Goal: Task Accomplishment & Management: Manage account settings

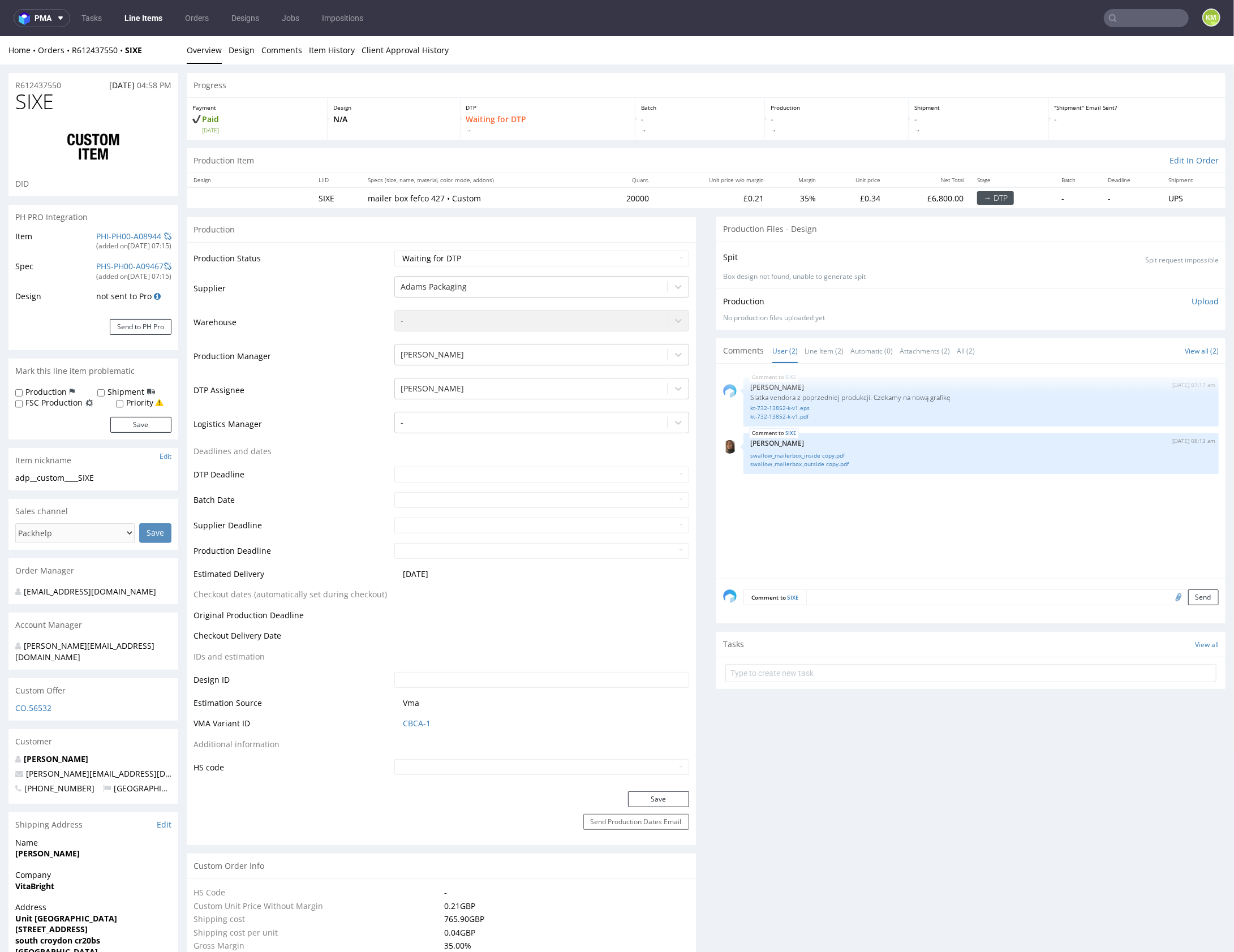
click at [895, 508] on div "SIXE 21st Aug 25 | 07:17 am Michał Palasek Siatka vendora z poprzedniej produkc…" at bounding box center [974, 474] width 503 height 208
click at [829, 464] on link "swallow_mailerbox_outside copy.pdf" at bounding box center [981, 463] width 462 height 8
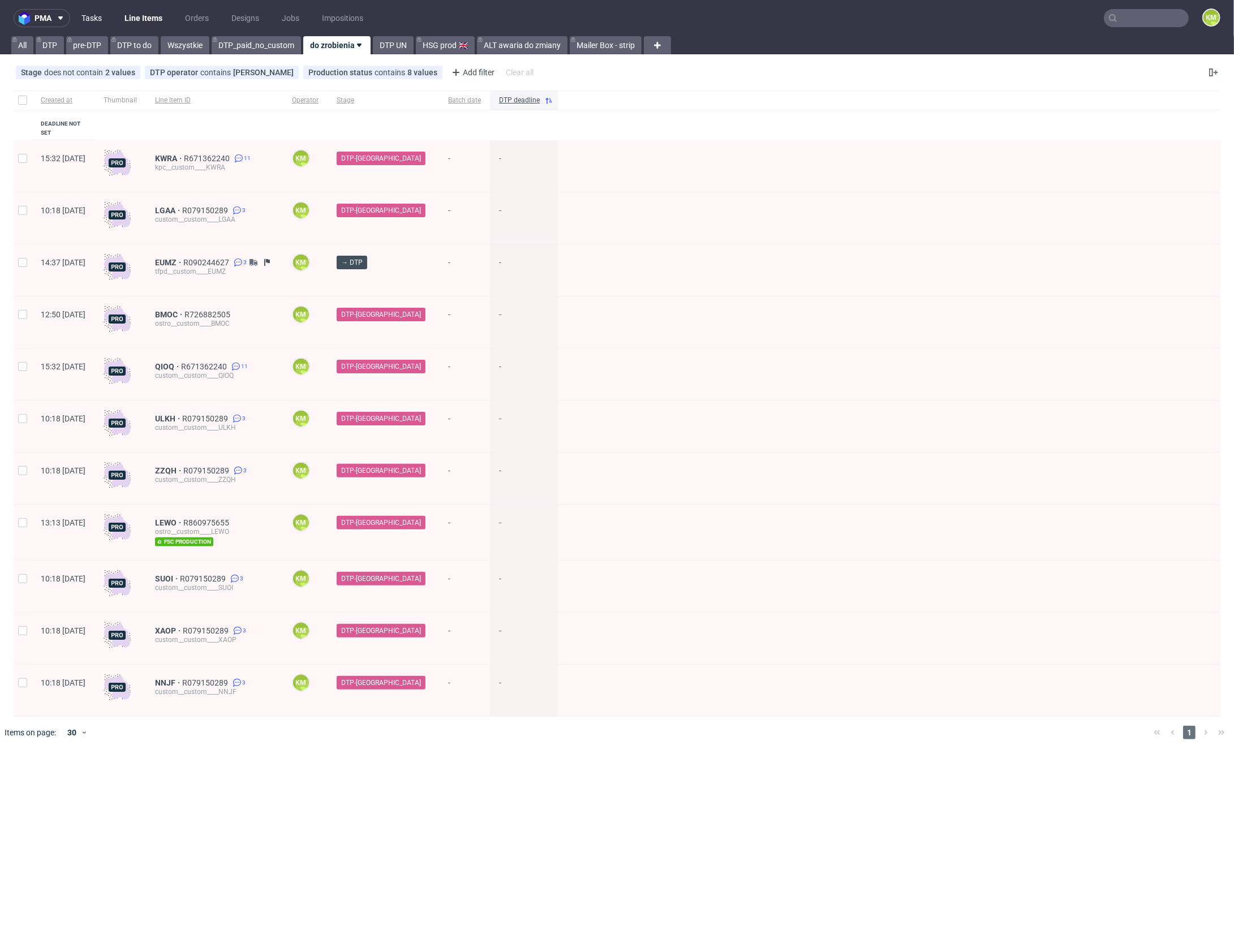
click at [99, 18] on link "Tasks" at bounding box center [92, 18] width 34 height 18
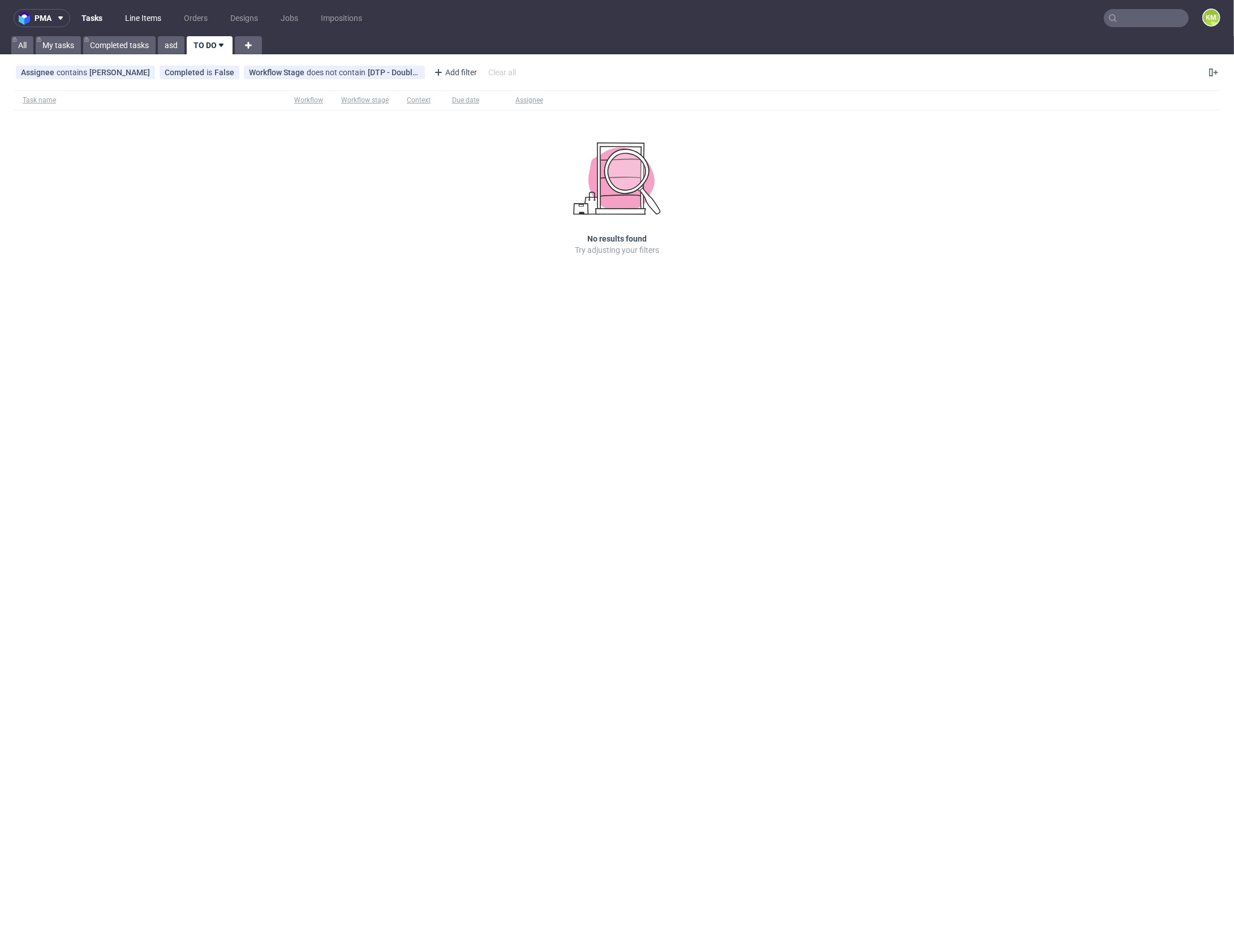
click at [146, 21] on link "Line Items" at bounding box center [143, 18] width 50 height 18
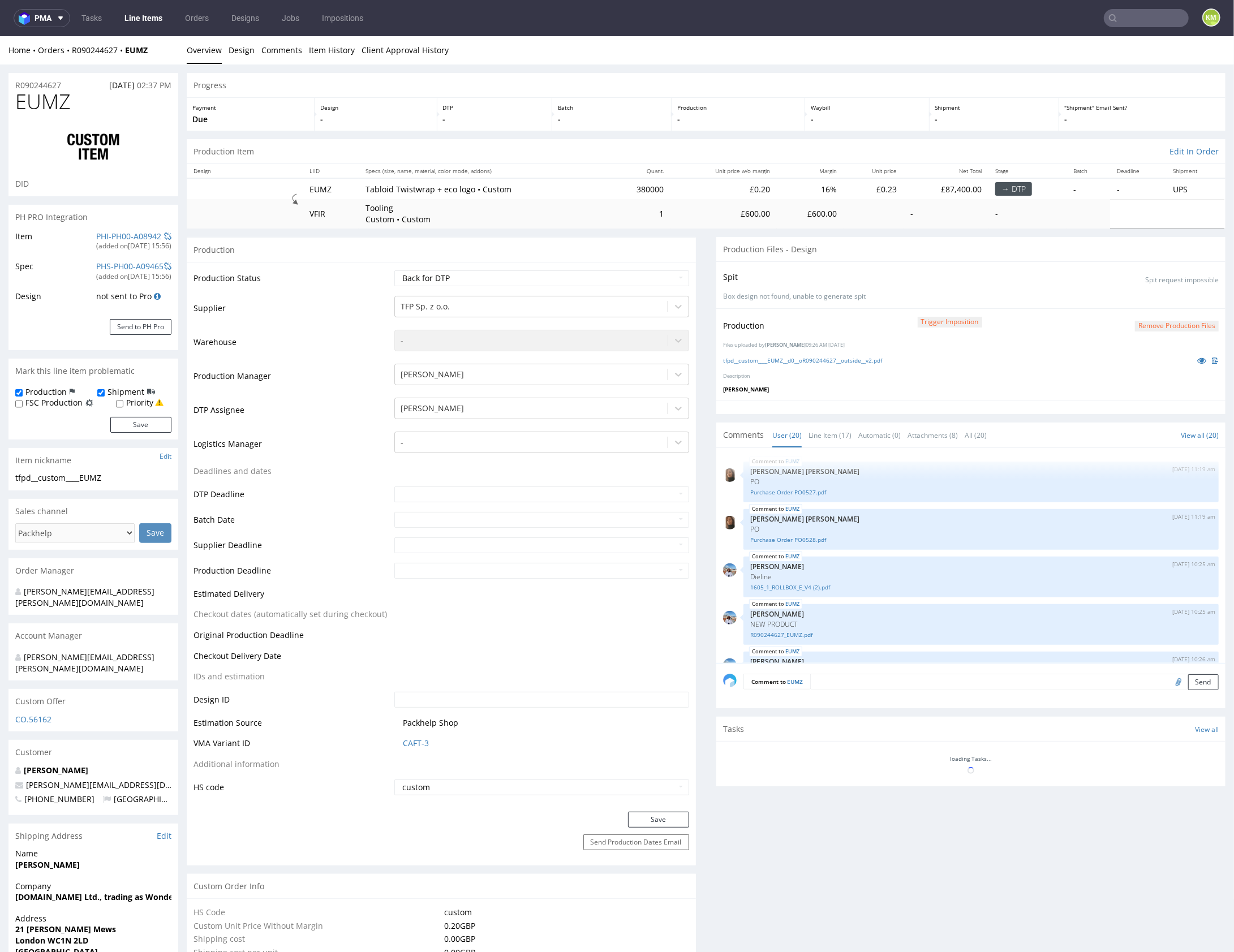
scroll to position [717, 0]
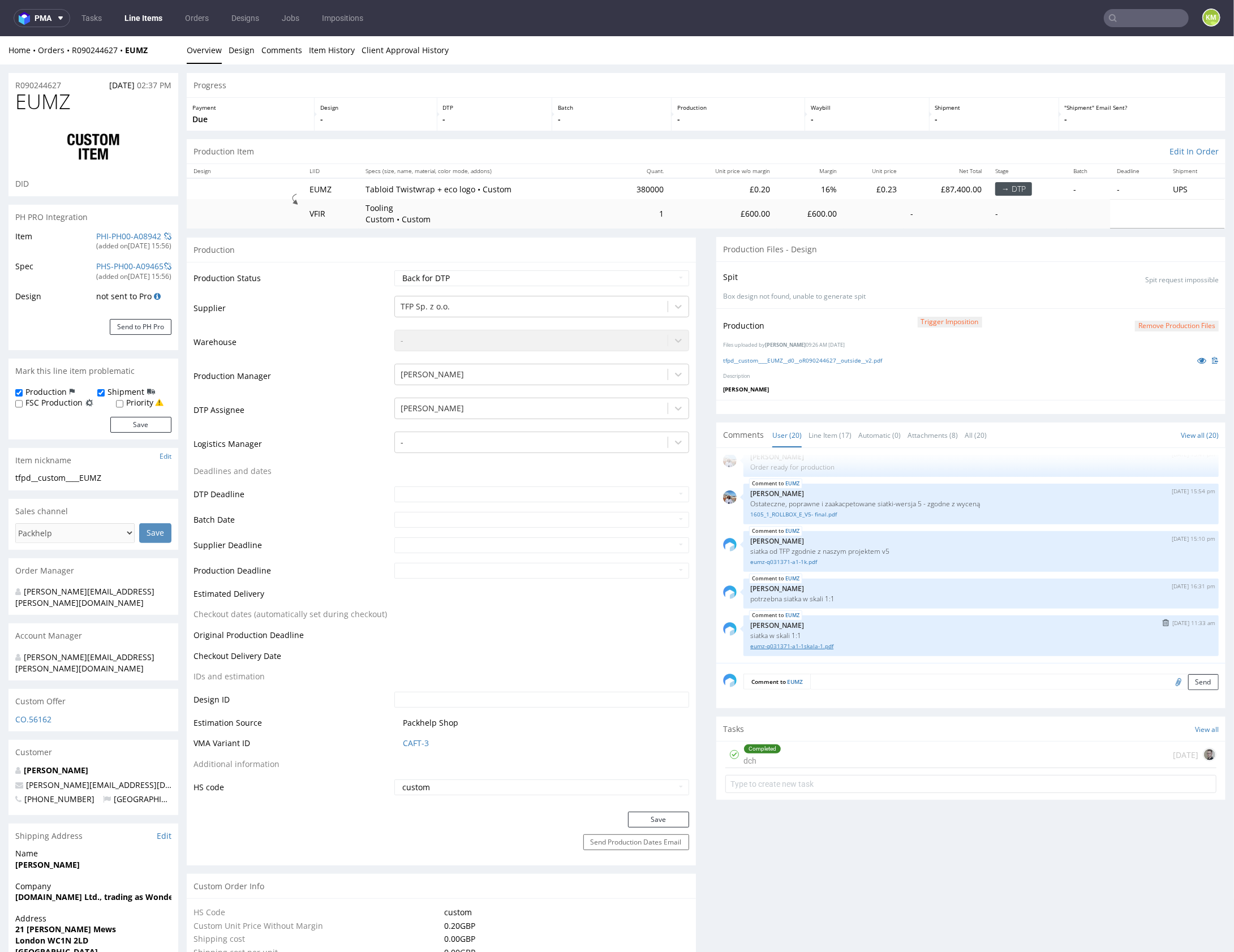
click at [820, 644] on link "eumz-q031371-a1-1skala-1.pdf" at bounding box center [981, 645] width 462 height 8
click at [835, 360] on link "tfpd__custom____EUMZ__d0__oR090244627__outside__v2.pdf" at bounding box center [803, 360] width 159 height 8
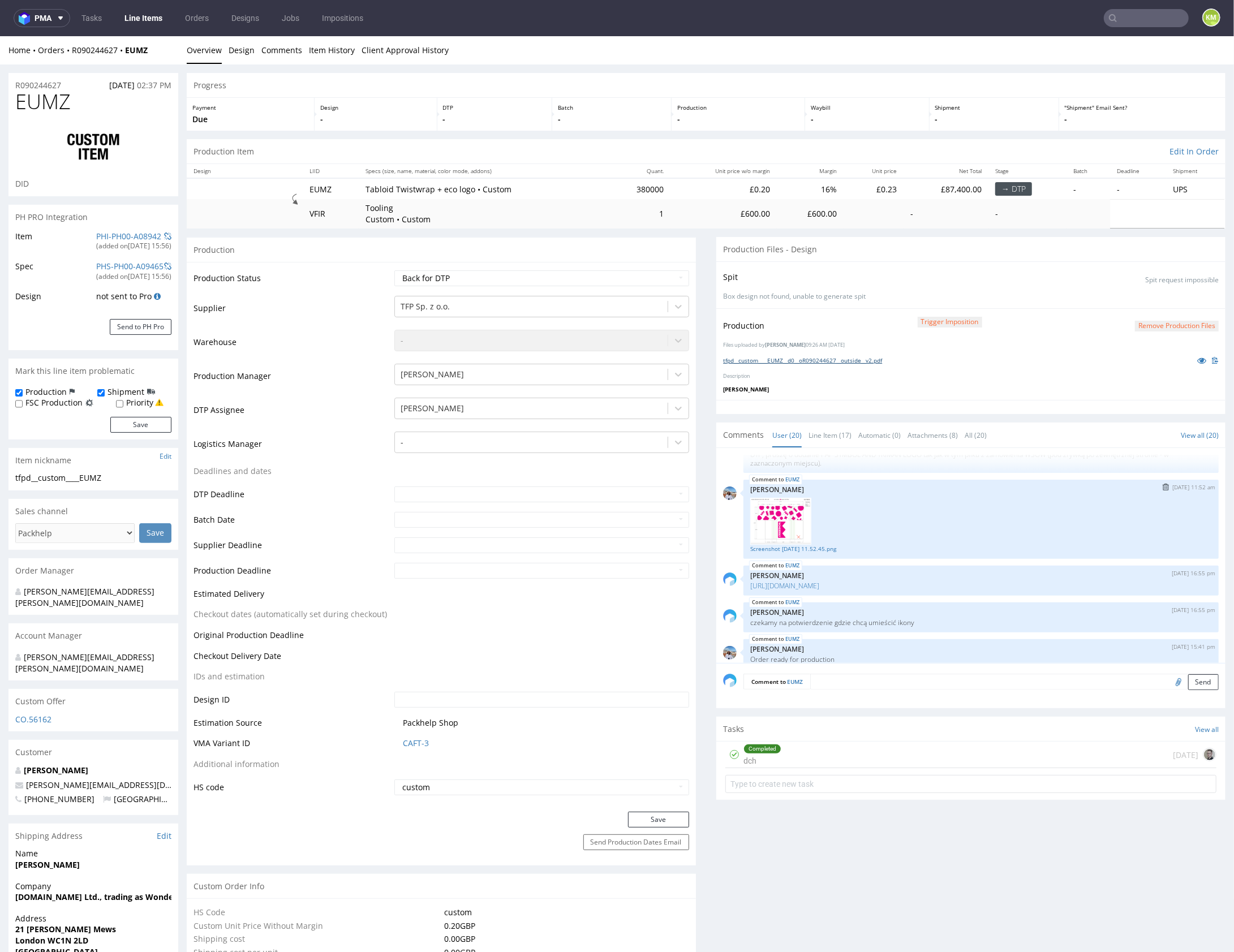
scroll to position [506, 0]
click at [843, 554] on link "Screenshot 2025-08-01 at 11.52.45.png" at bounding box center [981, 549] width 462 height 8
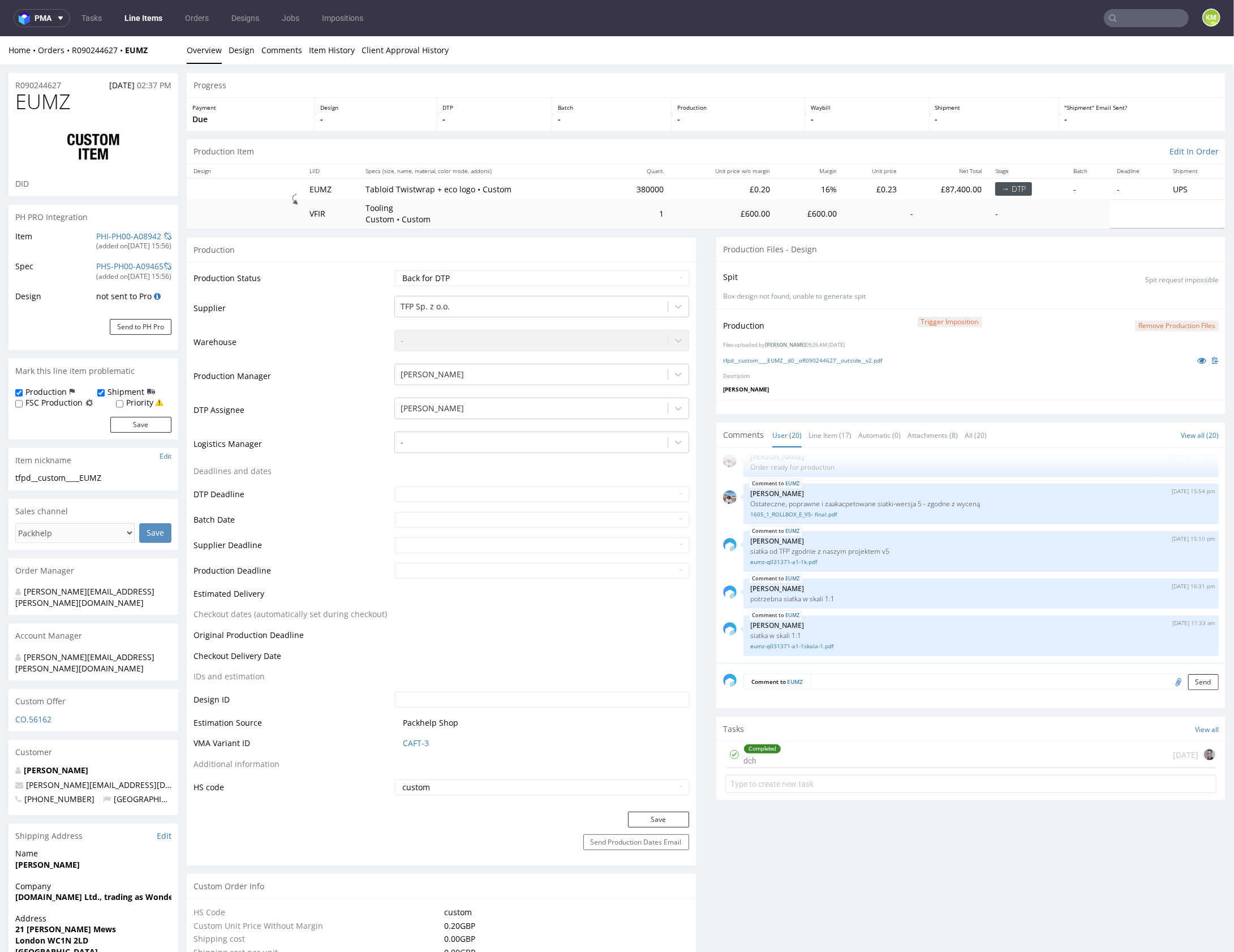
click at [892, 407] on div at bounding box center [970, 406] width 509 height 14
click at [619, 279] on select "Waiting for Artwork Waiting for Diecut Waiting for Mockup Waiting for DTP Waiti…" at bounding box center [541, 278] width 294 height 16
select select "dtp_ca_needed"
click at [395, 269] on select "Waiting for Artwork Waiting for Diecut Waiting for Mockup Waiting for DTP Waiti…" at bounding box center [541, 278] width 294 height 16
click at [663, 818] on button "Save" at bounding box center [658, 819] width 61 height 16
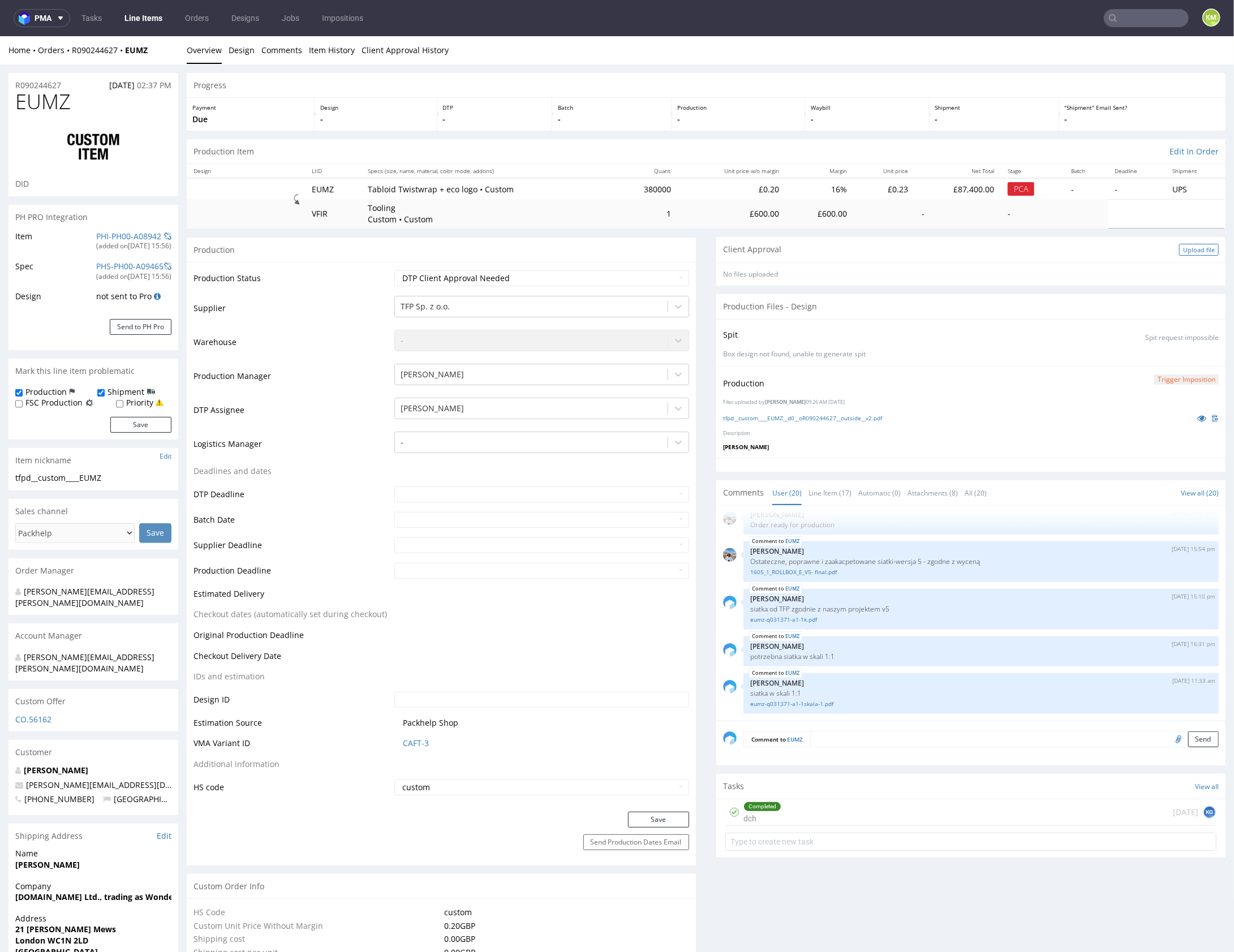
click at [1182, 247] on div "Upload file" at bounding box center [1198, 249] width 40 height 12
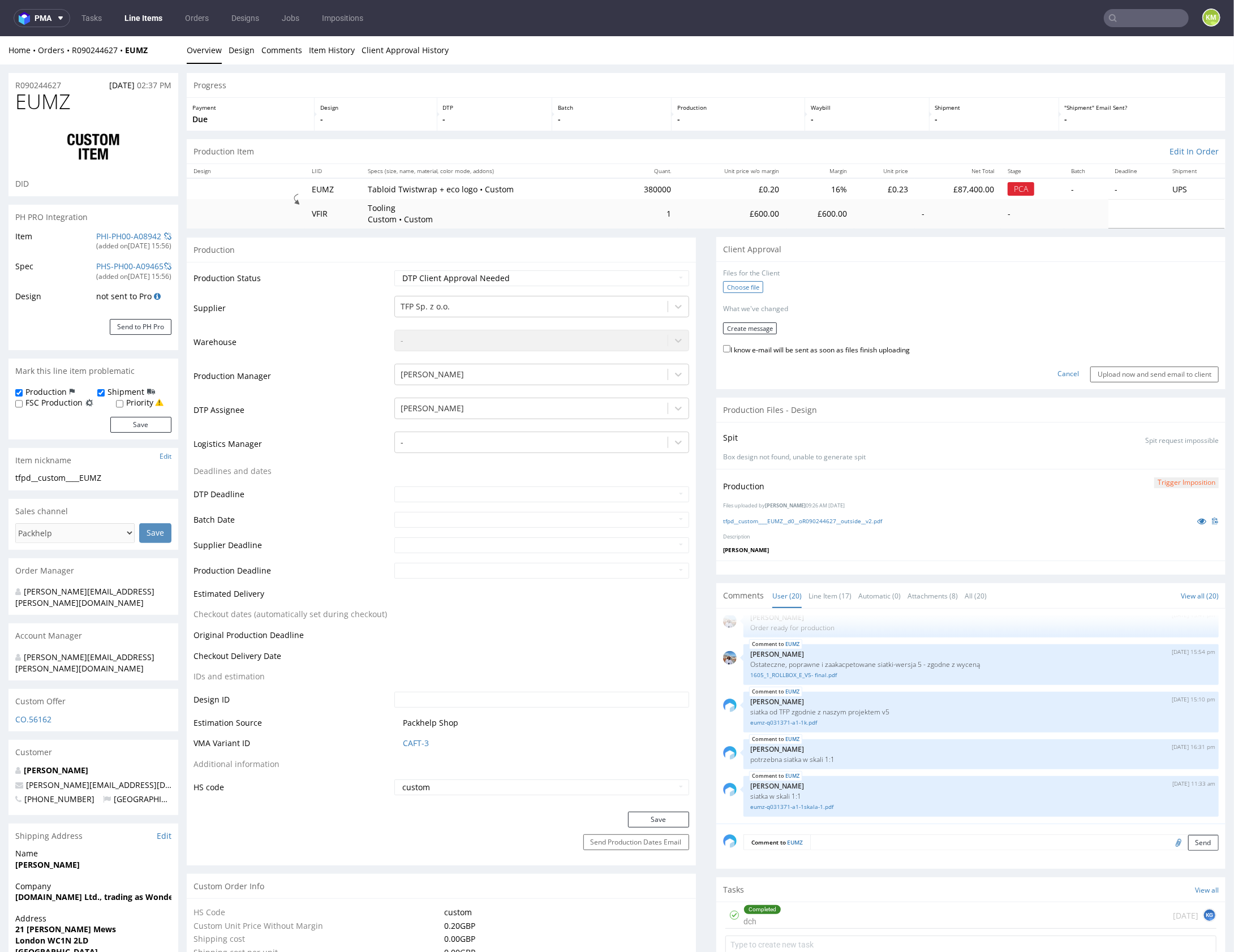
click at [729, 287] on label "Choose file" at bounding box center [743, 286] width 40 height 12
click at [0, 36] on input "Choose file" at bounding box center [0, 36] width 0 height 0
click at [749, 321] on button "Create message" at bounding box center [750, 324] width 54 height 12
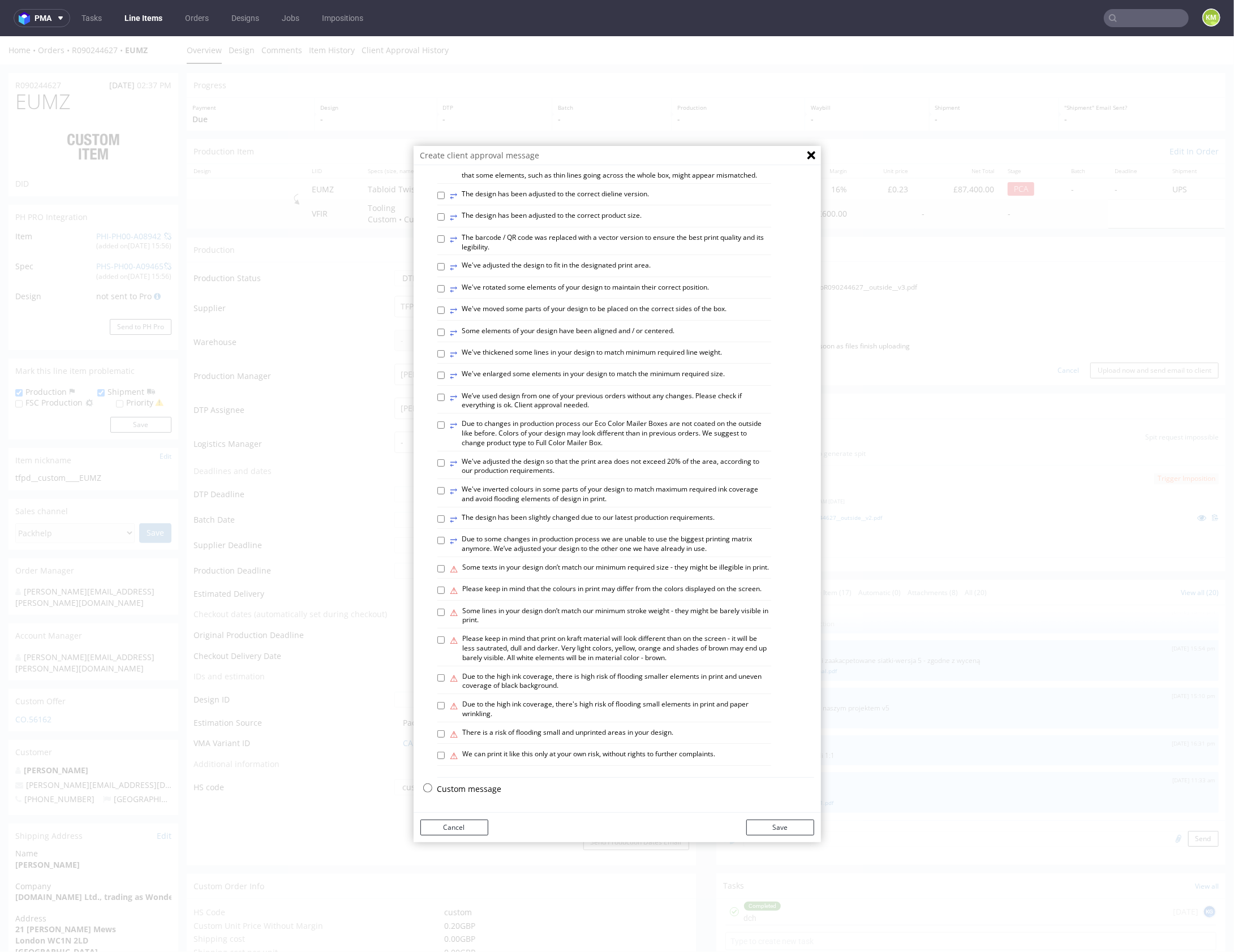
scroll to position [314, 0]
click at [468, 792] on p "Custom message" at bounding box center [626, 788] width 377 height 11
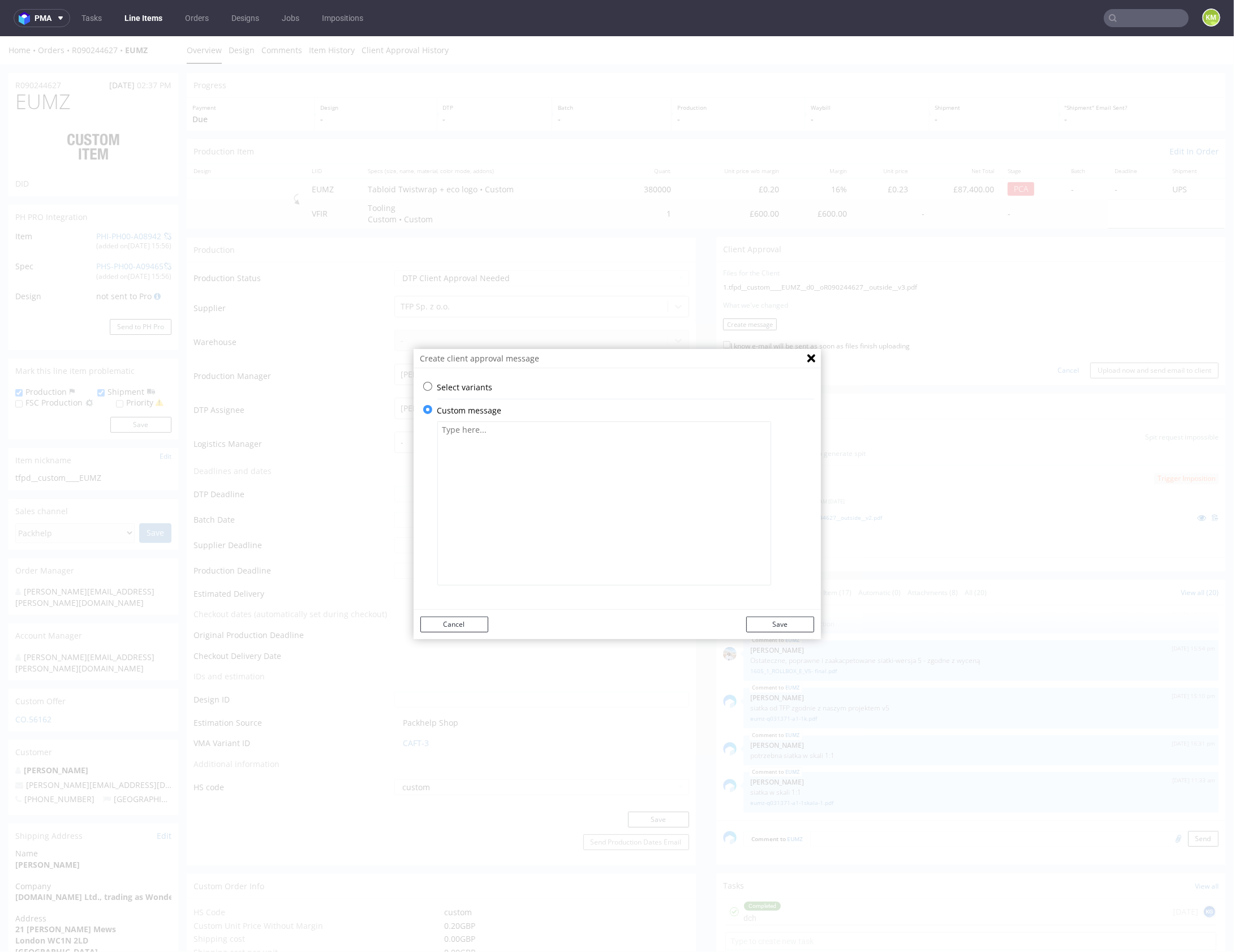
click at [527, 528] on textarea at bounding box center [604, 502] width 334 height 164
paste textarea "The design has been adapted to the current dieline"
type textarea "The design has been adapted to the current dieline"
click at [777, 631] on button "Save" at bounding box center [780, 624] width 68 height 16
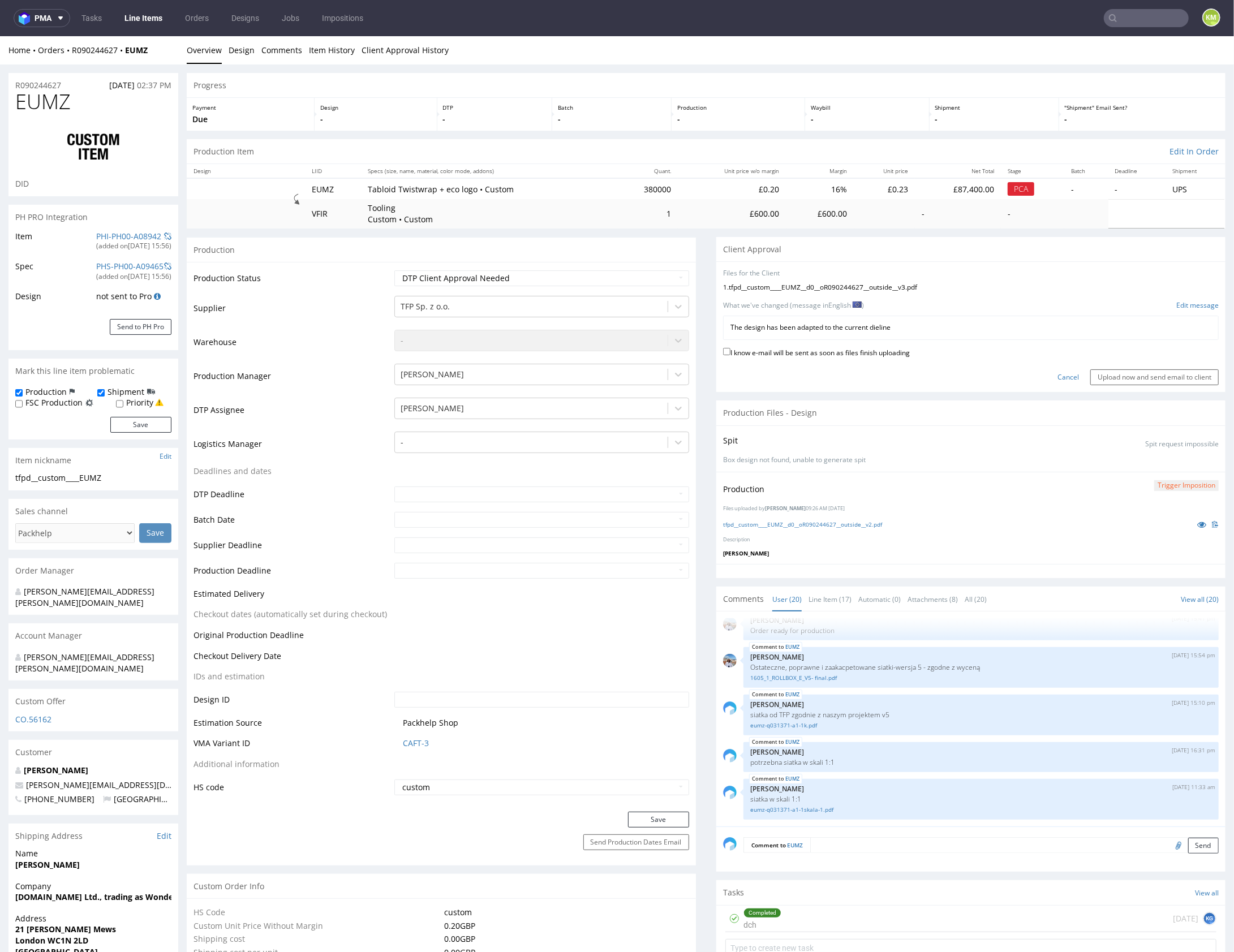
click at [811, 353] on label "I know e-mail will be sent as soon as files finish uploading" at bounding box center [817, 351] width 187 height 12
click at [731, 353] on input "I know e-mail will be sent as soon as files finish uploading" at bounding box center [727, 351] width 7 height 7
checkbox input "true"
click at [1099, 377] on input "Upload now and send email to client" at bounding box center [1154, 377] width 128 height 16
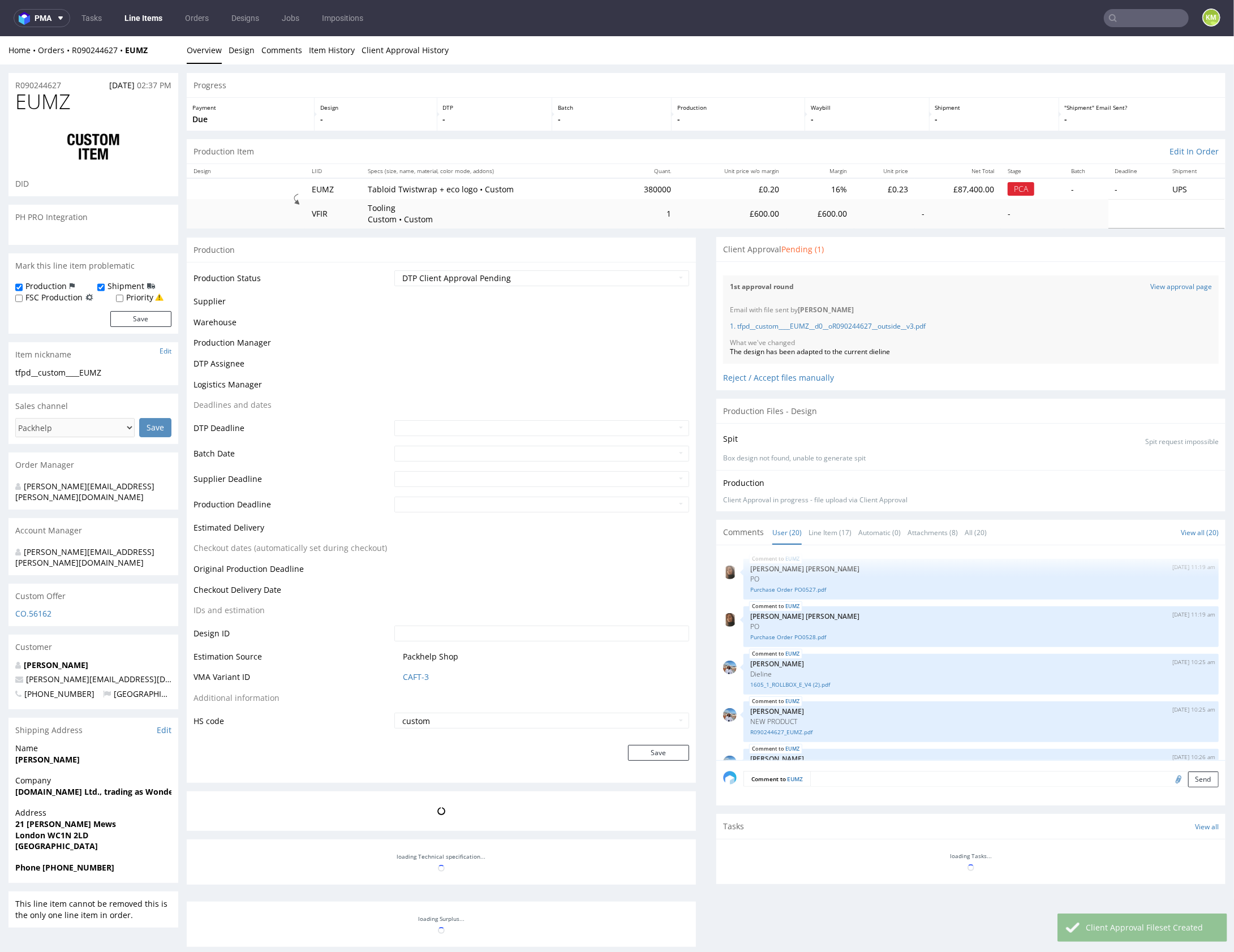
scroll to position [717, 0]
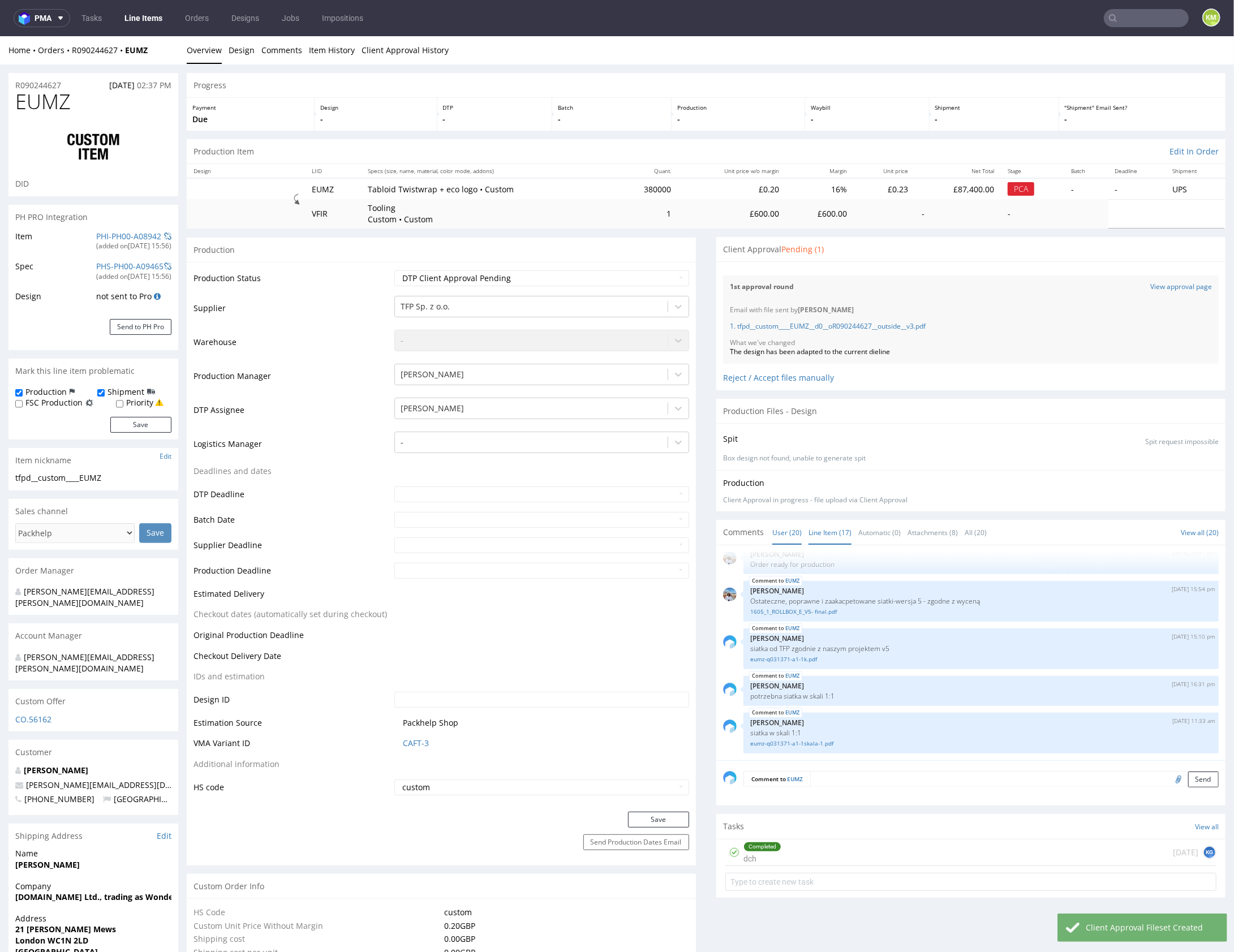
click at [822, 531] on link "Line Item (17)" at bounding box center [830, 532] width 43 height 24
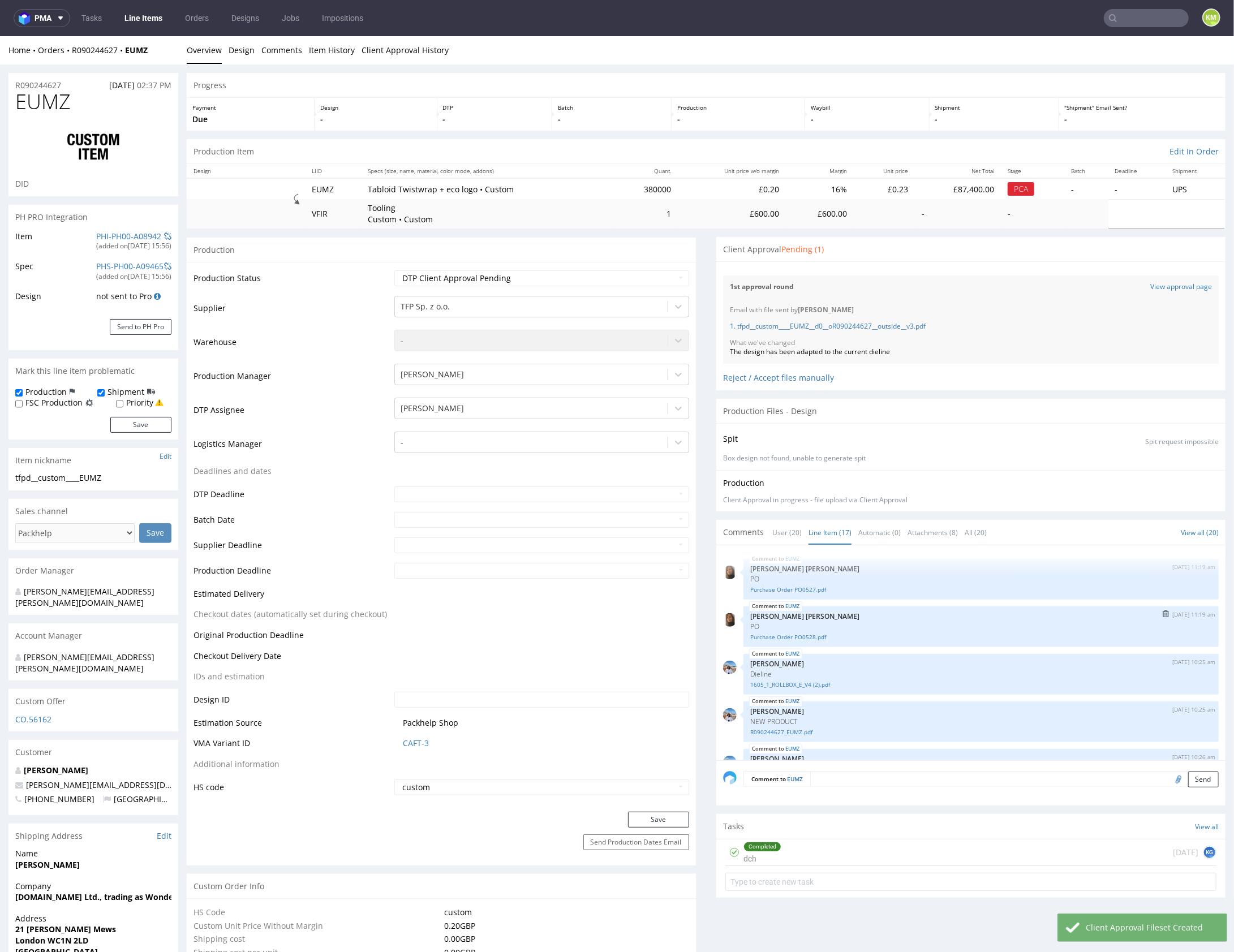
scroll to position [564, 0]
